Goal: Transaction & Acquisition: Purchase product/service

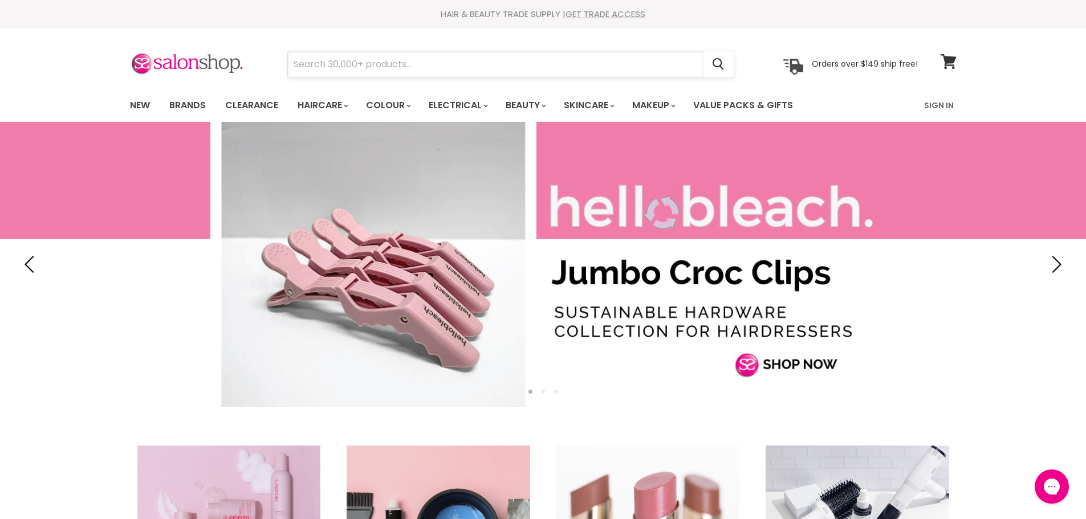
click at [417, 66] on input "Search" at bounding box center [495, 64] width 415 height 26
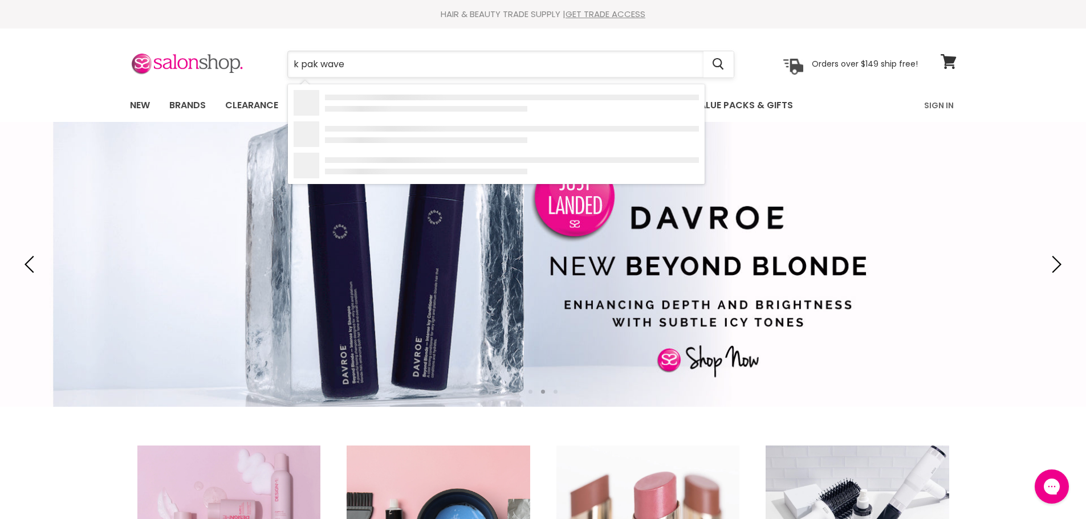
type input "k pak waves"
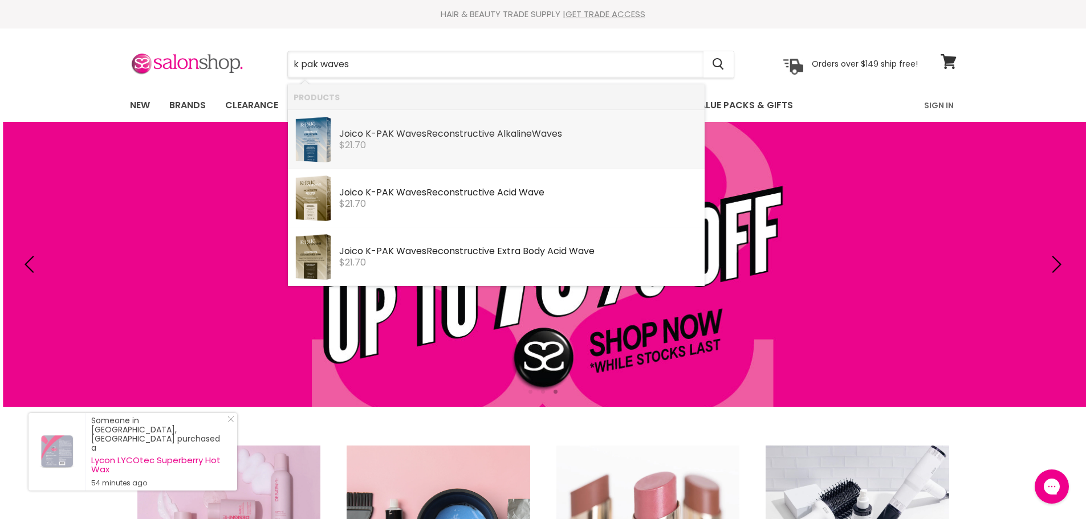
click at [374, 138] on div "Joico K- PAK Waves Reconstructive Alkaline Waves" at bounding box center [519, 135] width 360 height 12
